Goal: Information Seeking & Learning: Learn about a topic

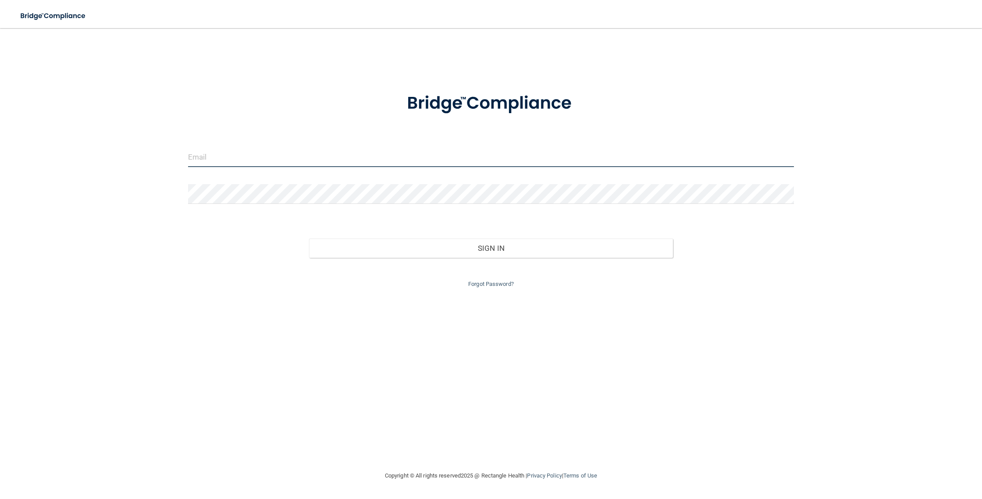
click at [382, 149] on input "email" at bounding box center [491, 157] width 606 height 20
type input "[EMAIL_ADDRESS][DOMAIN_NAME]"
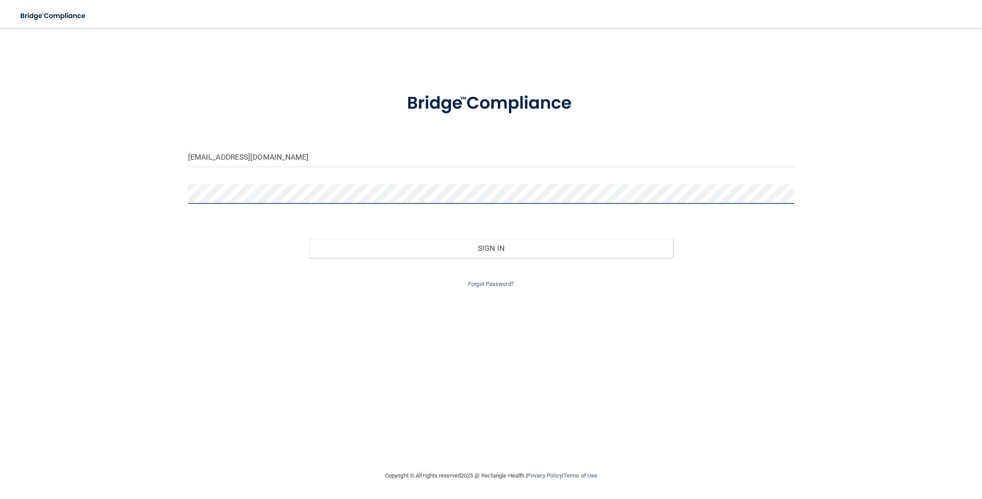
click at [309, 238] on button "Sign In" at bounding box center [490, 247] width 363 height 19
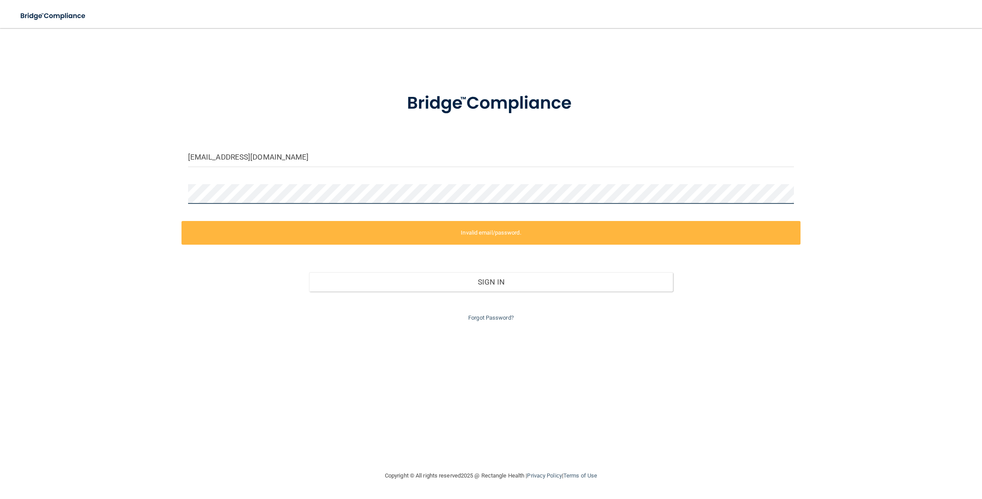
click at [176, 191] on div "[EMAIL_ADDRESS][DOMAIN_NAME] Invalid email/password. You don't have permission …" at bounding box center [491, 249] width 946 height 425
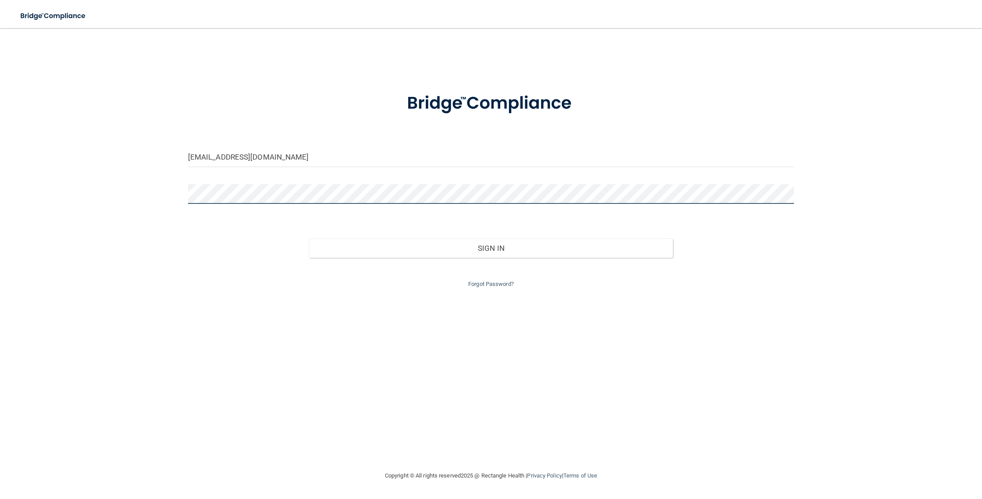
click at [309, 238] on button "Sign In" at bounding box center [490, 247] width 363 height 19
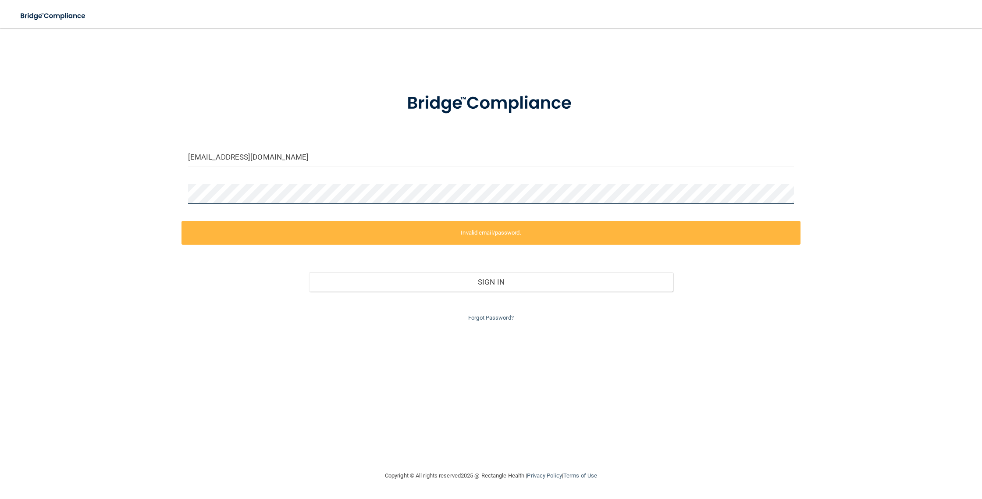
click at [177, 194] on div "[EMAIL_ADDRESS][DOMAIN_NAME] Invalid email/password. You don't have permission …" at bounding box center [491, 249] width 946 height 425
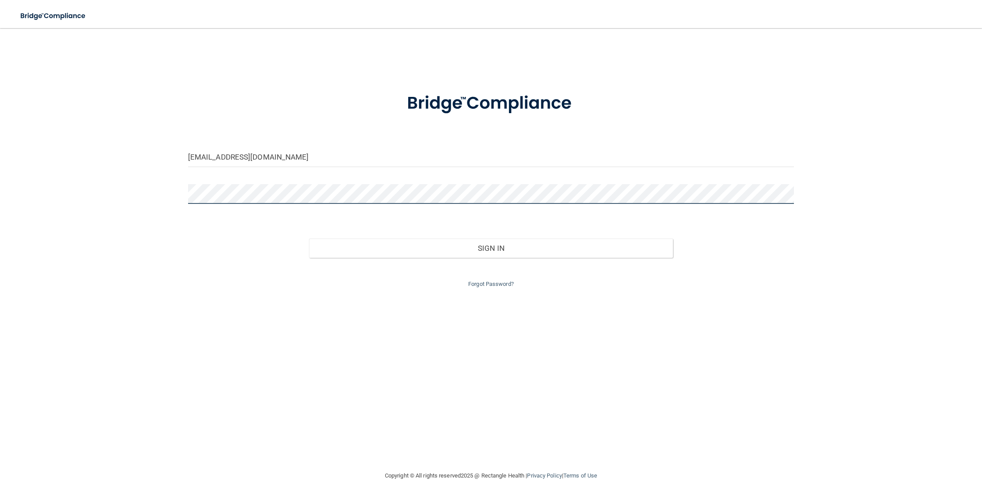
click at [309, 238] on button "Sign In" at bounding box center [490, 247] width 363 height 19
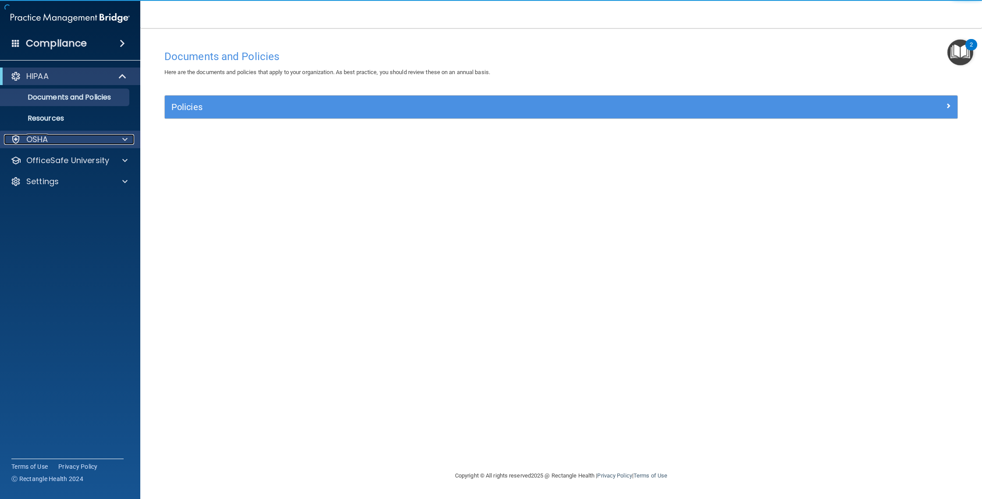
click at [76, 140] on div "OSHA" at bounding box center [58, 139] width 109 height 11
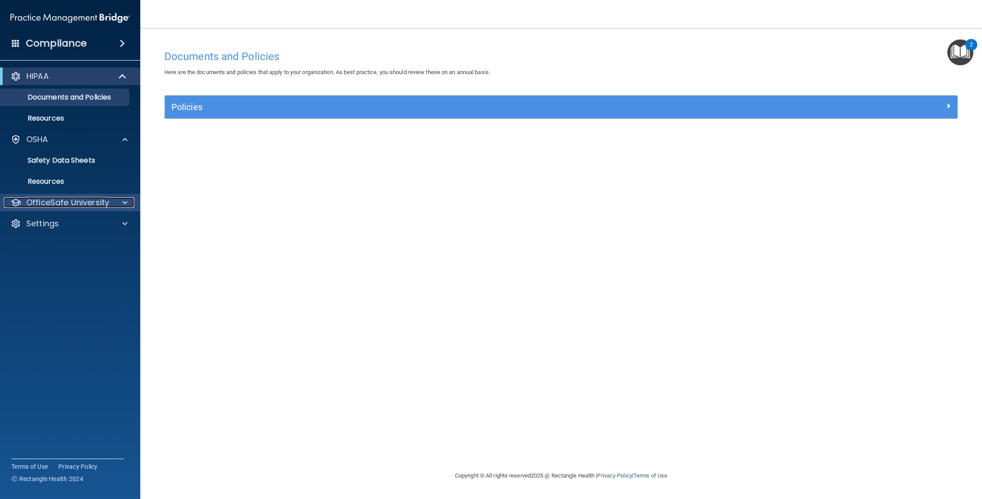
click at [116, 200] on div at bounding box center [124, 202] width 22 height 11
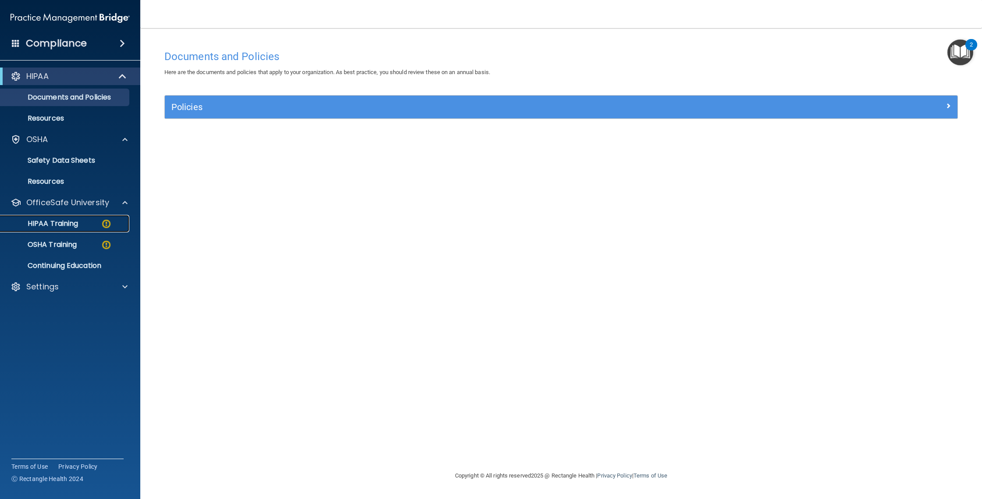
click at [76, 224] on p "HIPAA Training" at bounding box center [42, 223] width 72 height 9
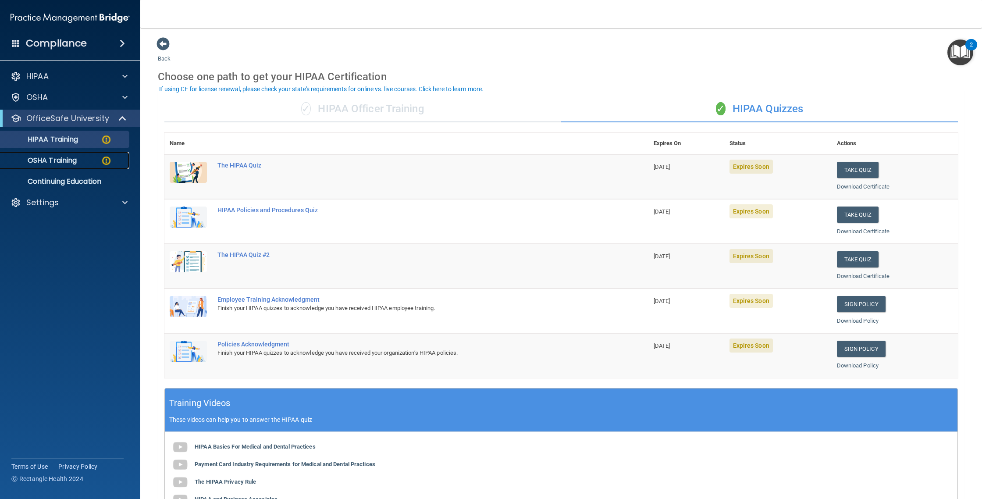
click at [80, 164] on div "OSHA Training" at bounding box center [66, 160] width 120 height 9
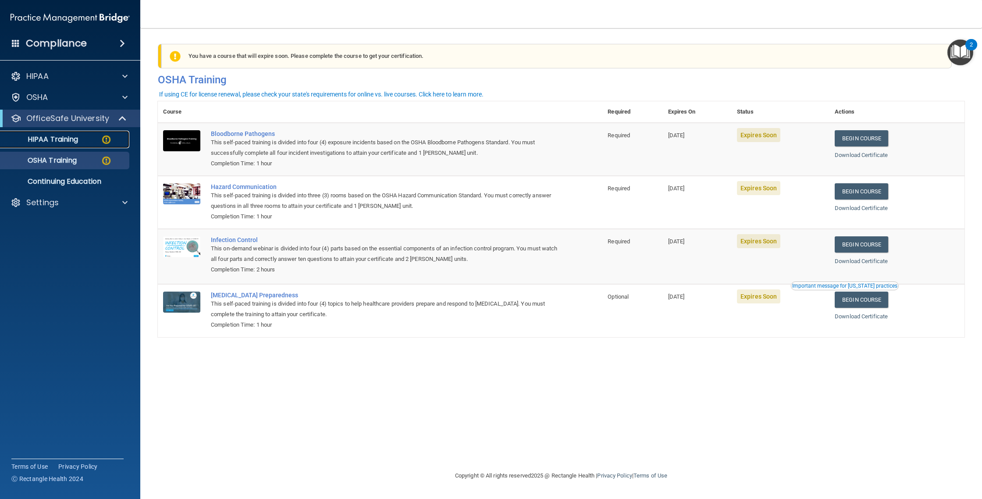
click at [76, 137] on p "HIPAA Training" at bounding box center [42, 139] width 72 height 9
